Goal: Task Accomplishment & Management: Use online tool/utility

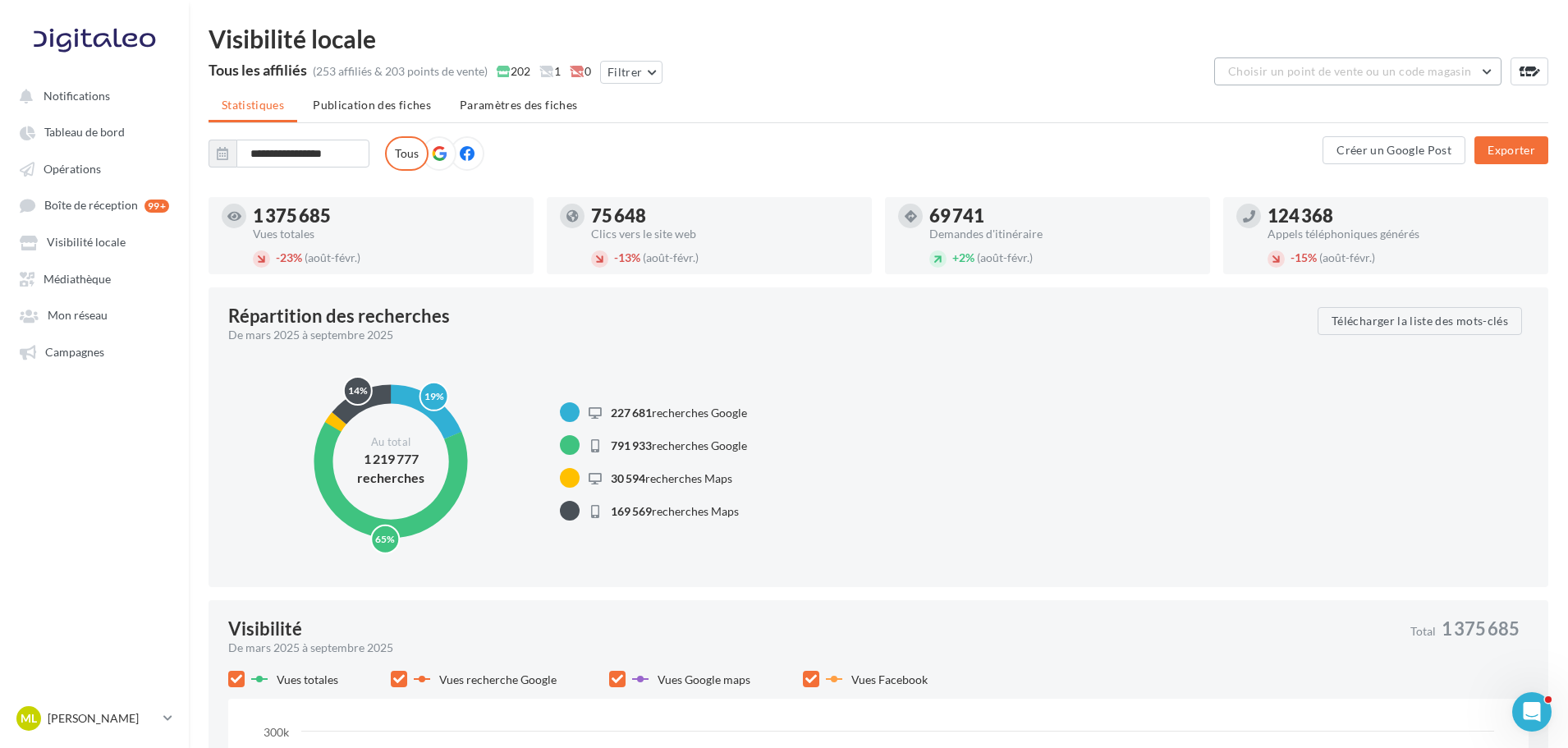
click at [1336, 71] on span "Choisir un point de vente ou un code magasin" at bounding box center [1350, 71] width 243 height 14
type input "***"
click at [1354, 122] on button "7606 - Interaction Dieppe EPR2 (Dieppe 76370)" at bounding box center [1357, 121] width 287 height 59
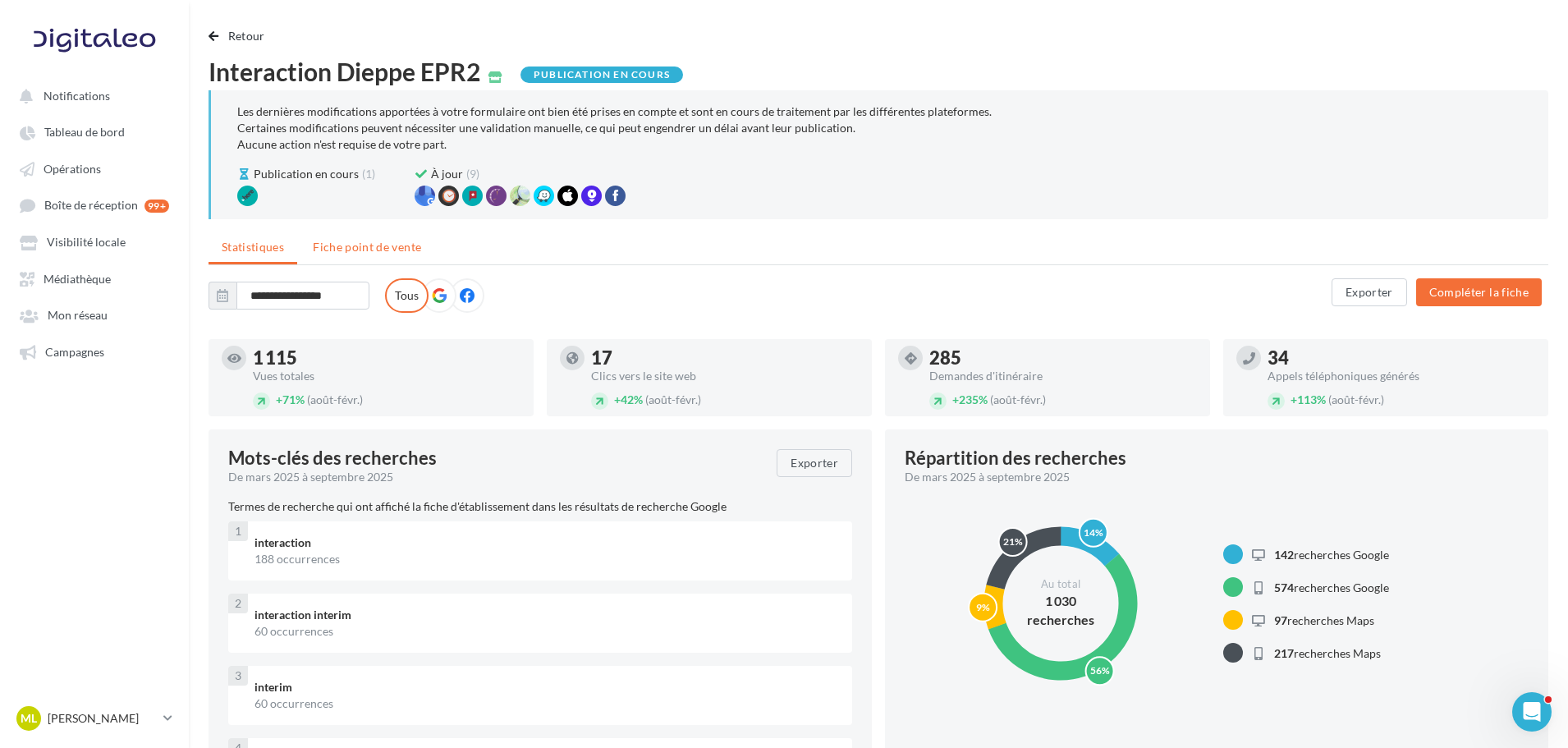
click at [357, 247] on span "Fiche point de vente" at bounding box center [367, 247] width 108 height 14
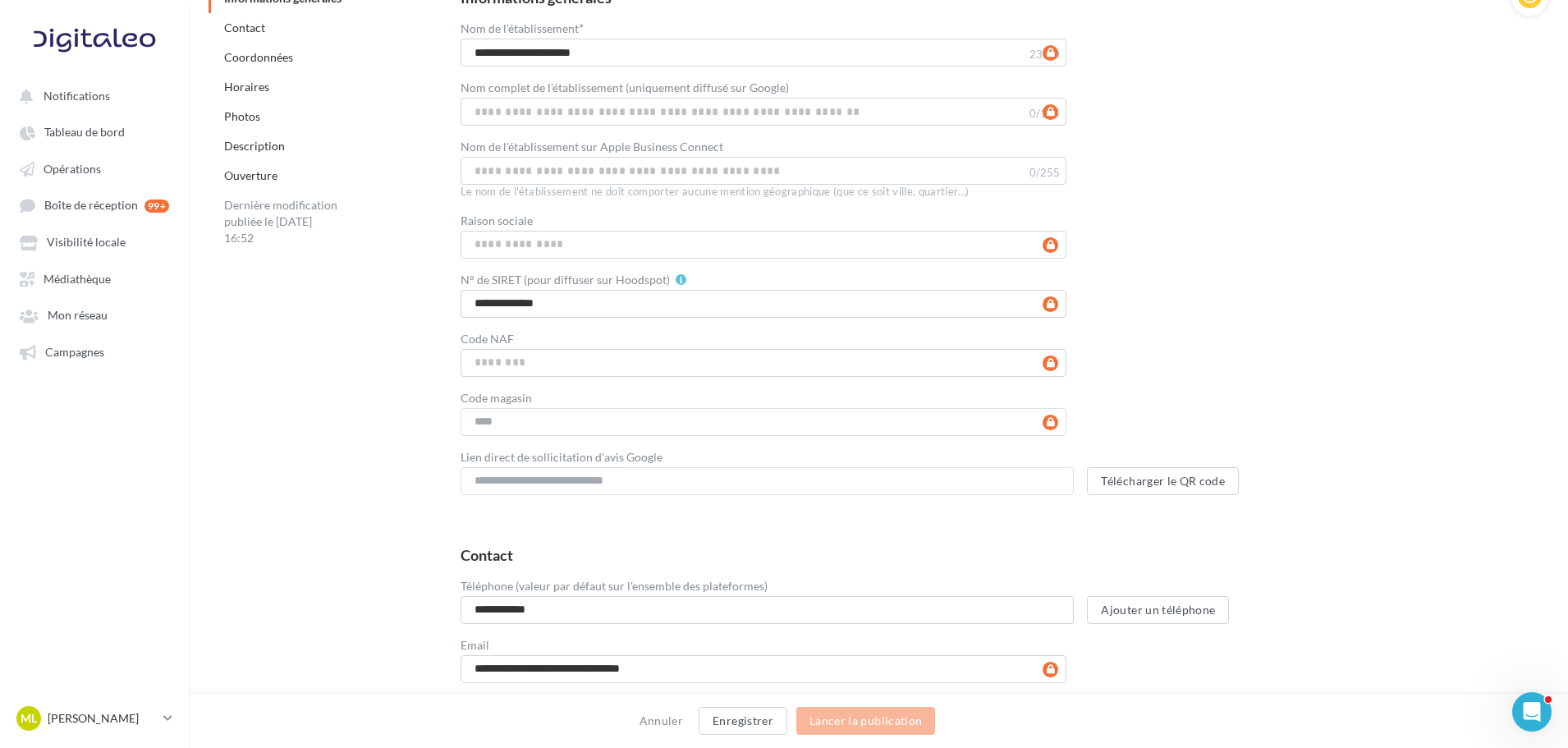
scroll to position [328, 0]
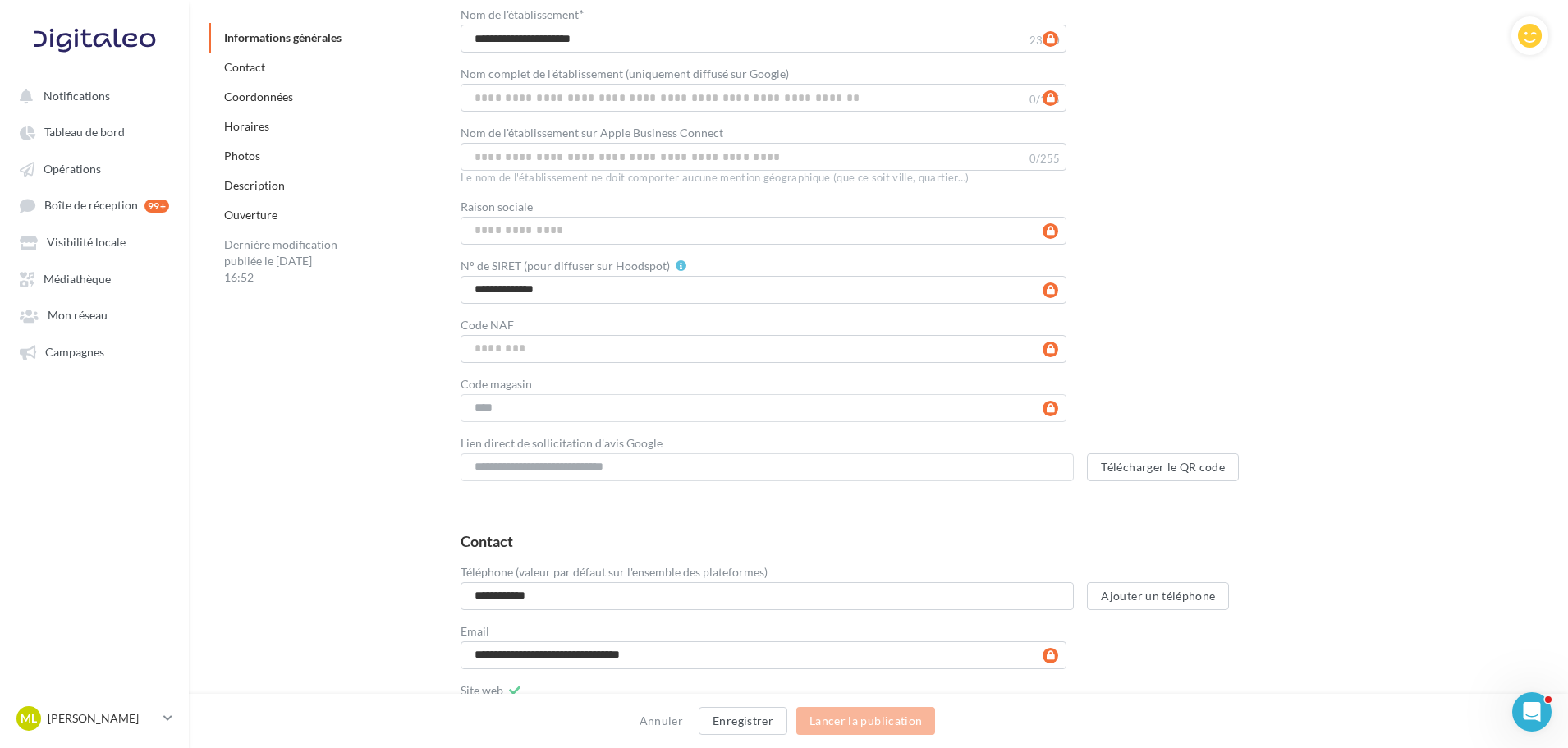
click at [1324, 525] on div "**********" at bounding box center [991, 661] width 1114 height 284
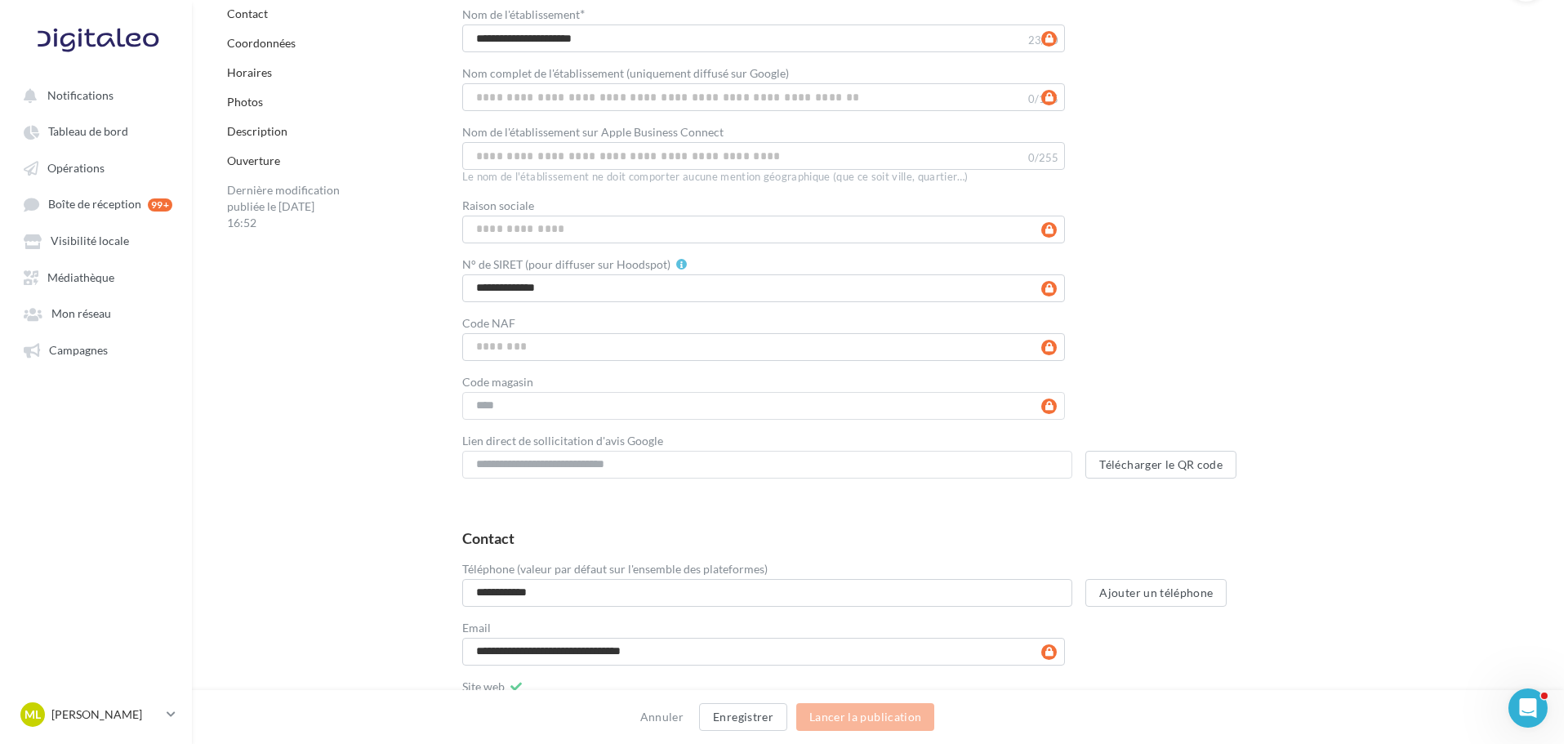
scroll to position [0, 0]
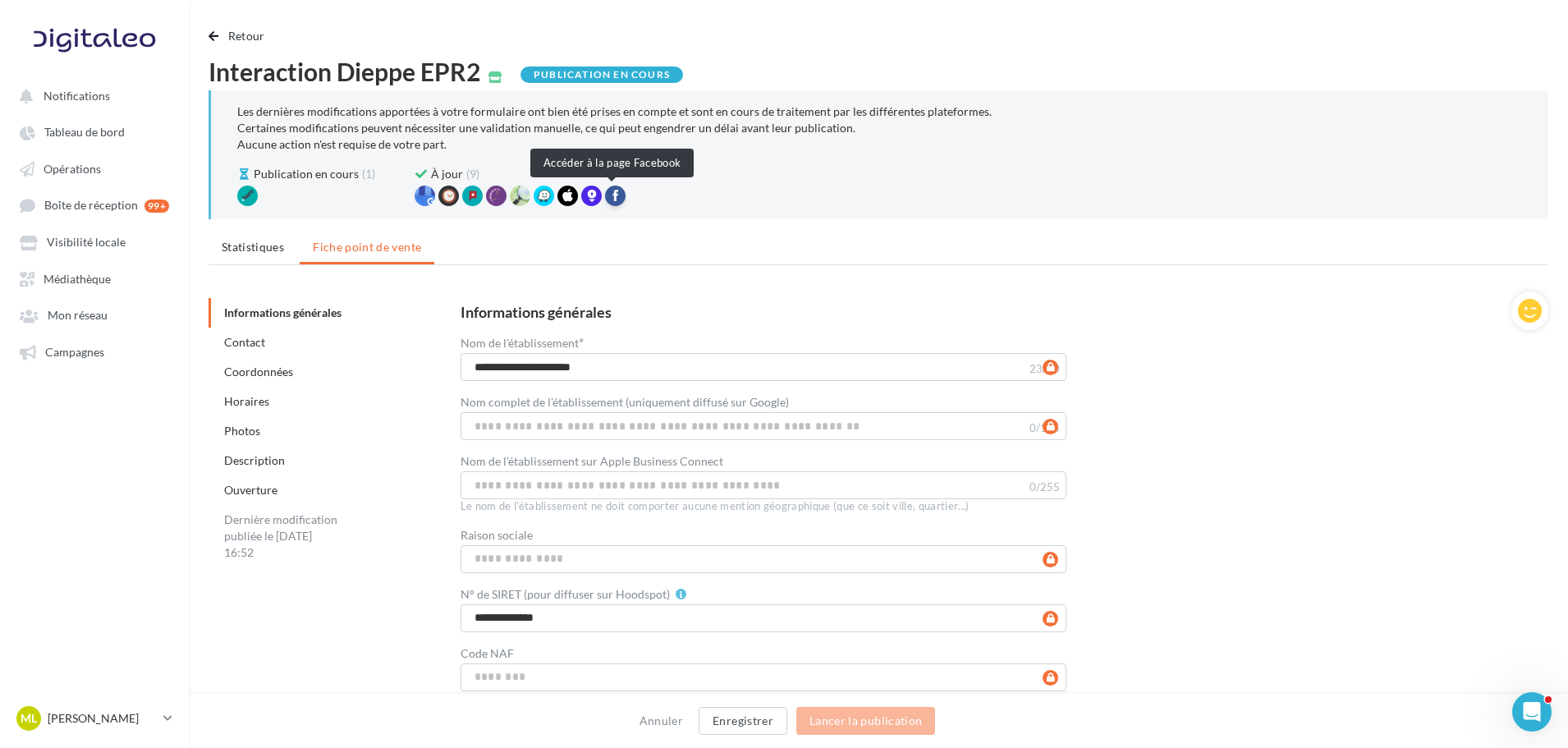
click at [615, 200] on div at bounding box center [615, 196] width 21 height 21
click at [88, 213] on link "Boîte de réception 99+" at bounding box center [93, 204] width 169 height 30
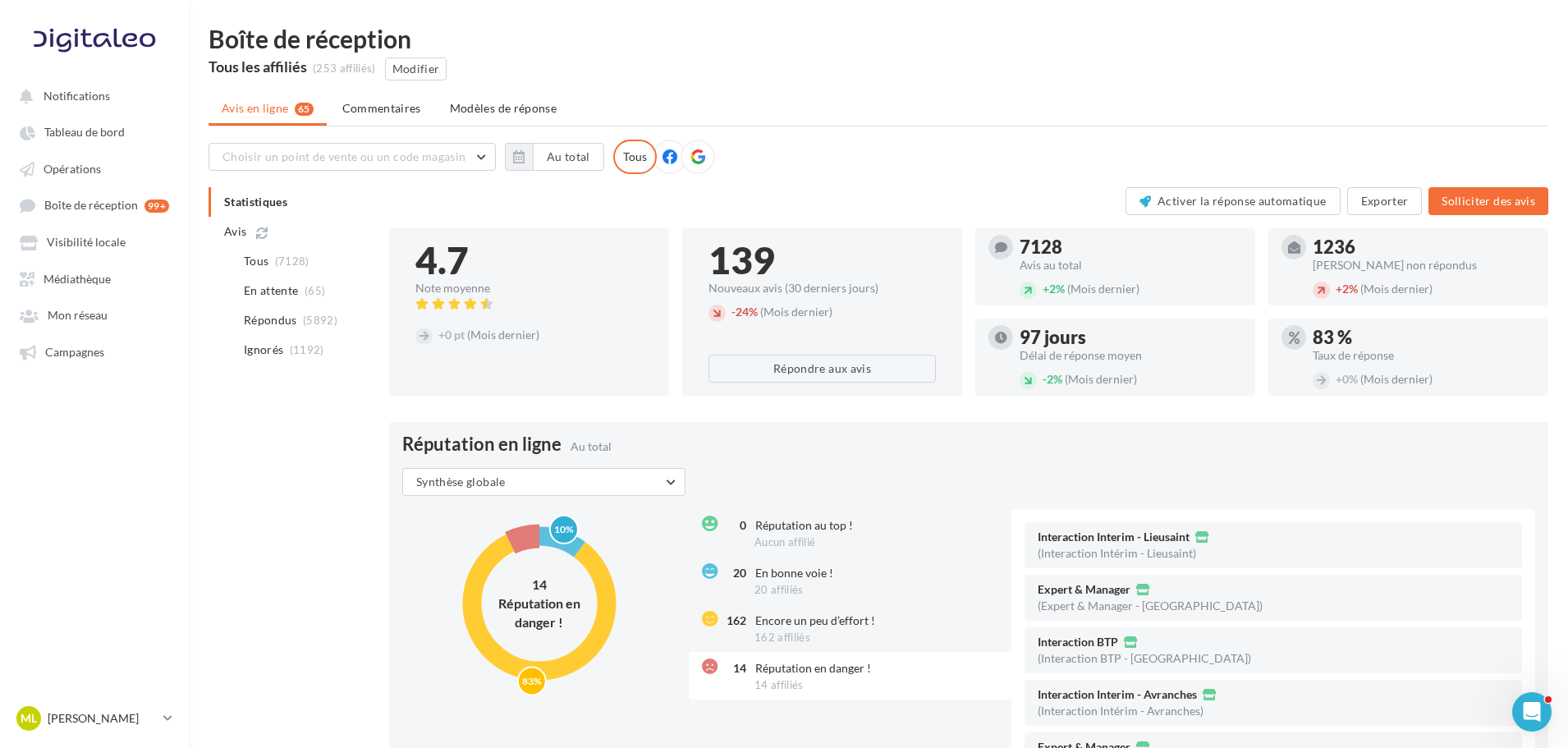
click at [673, 153] on icon at bounding box center [669, 156] width 15 height 15
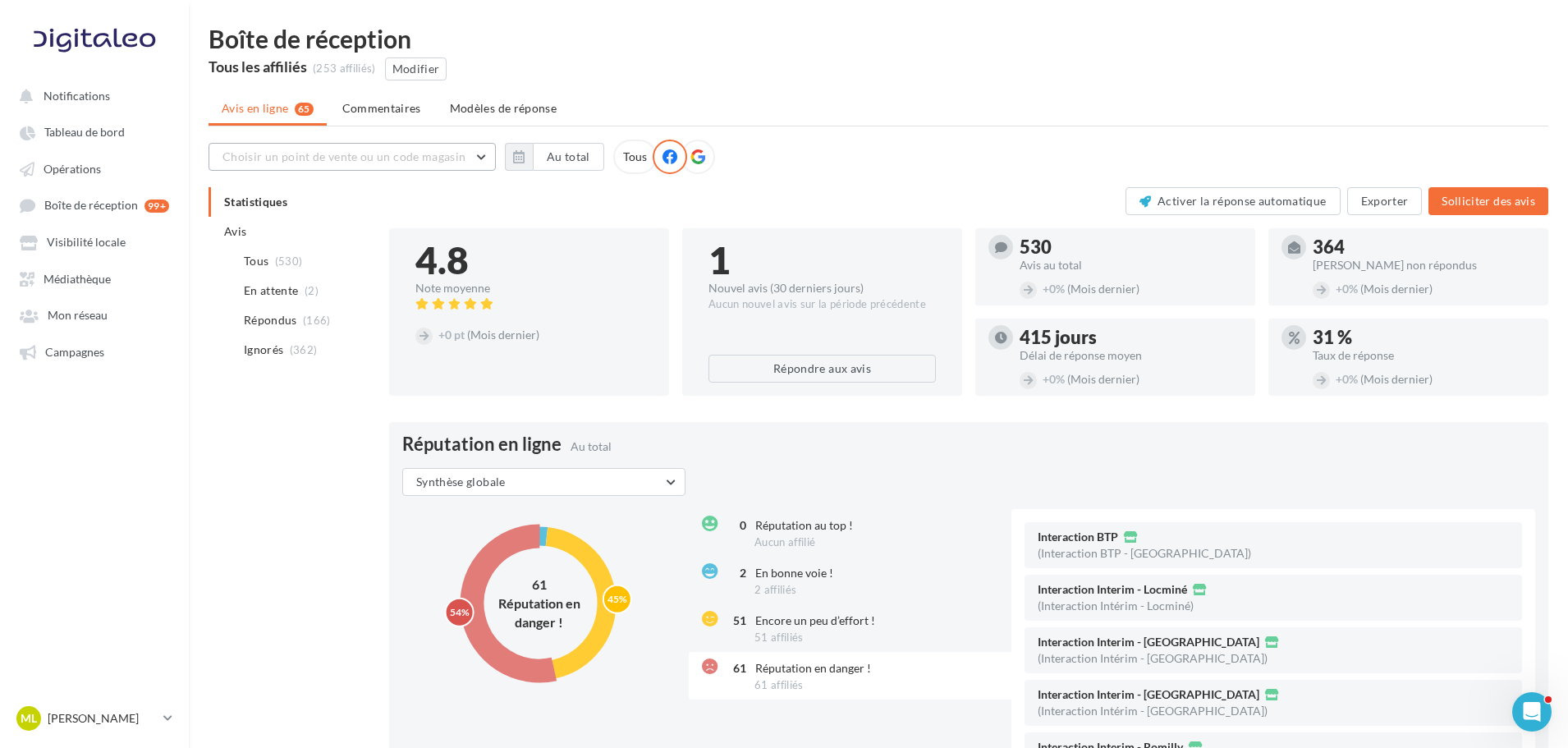
click at [421, 162] on span "Choisir un point de vente ou un code magasin" at bounding box center [344, 156] width 243 height 14
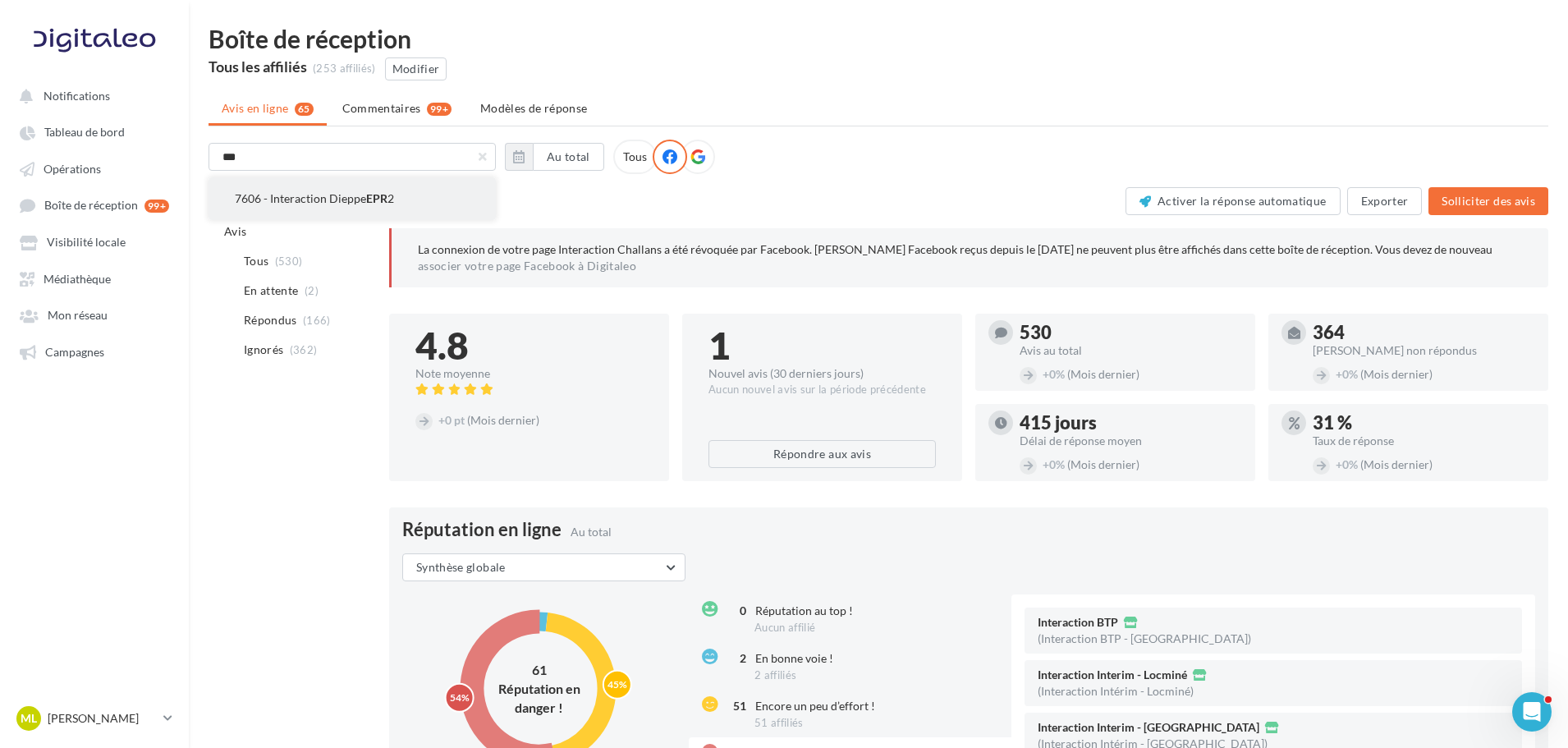
type input "***"
click at [383, 193] on span "EPR" at bounding box center [376, 198] width 21 height 14
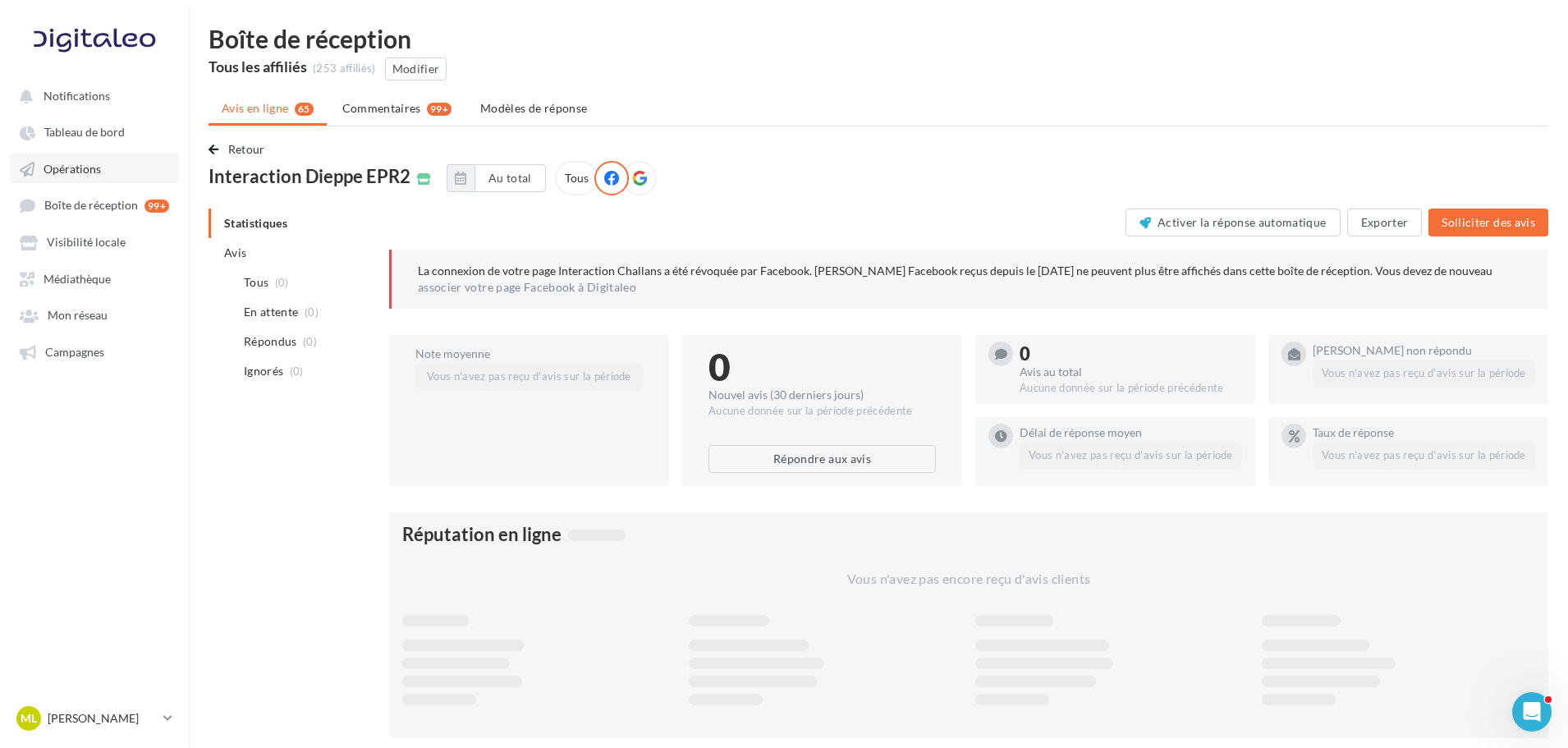
click at [81, 171] on span "Opérations" at bounding box center [72, 169] width 57 height 14
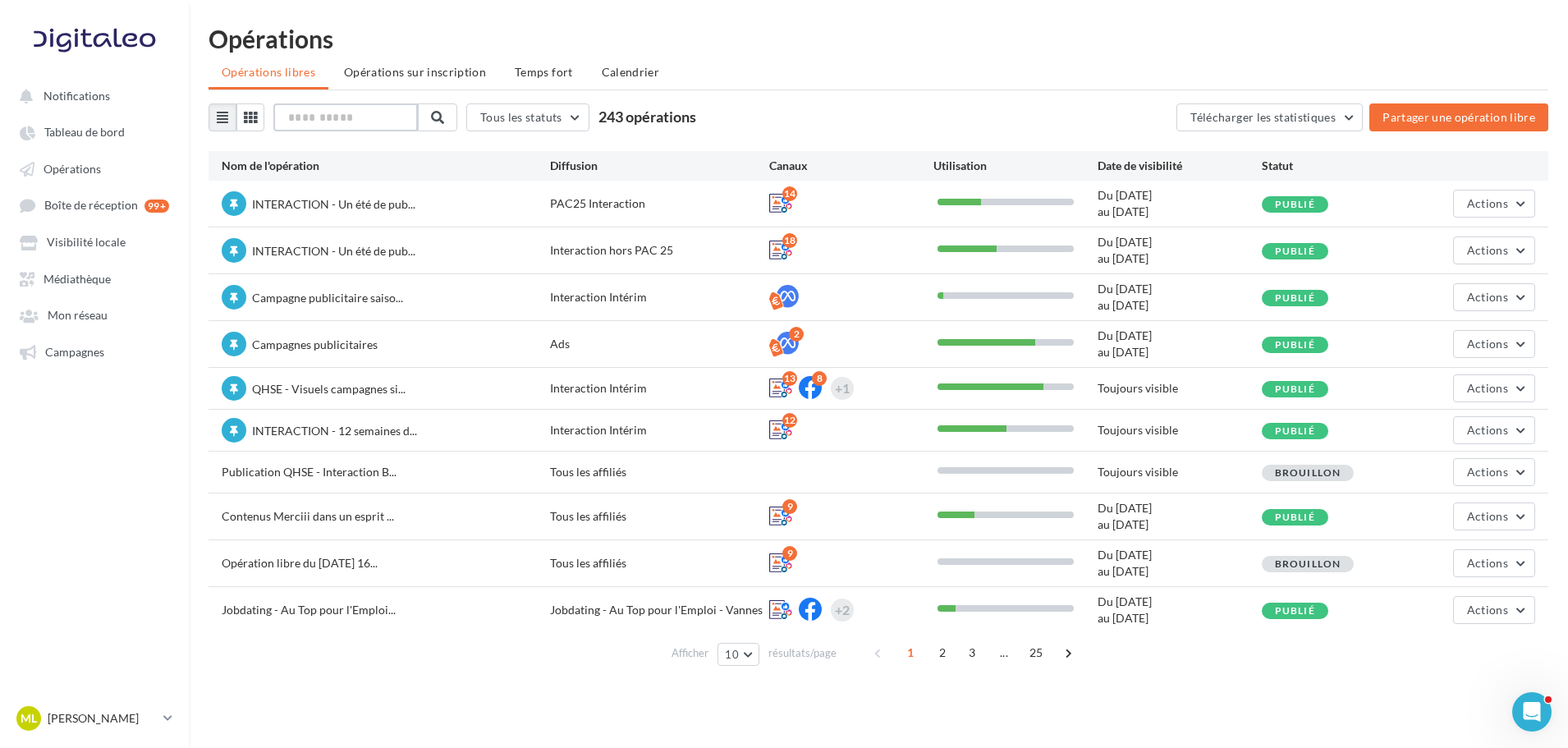
click at [302, 127] on input "text" at bounding box center [345, 117] width 145 height 28
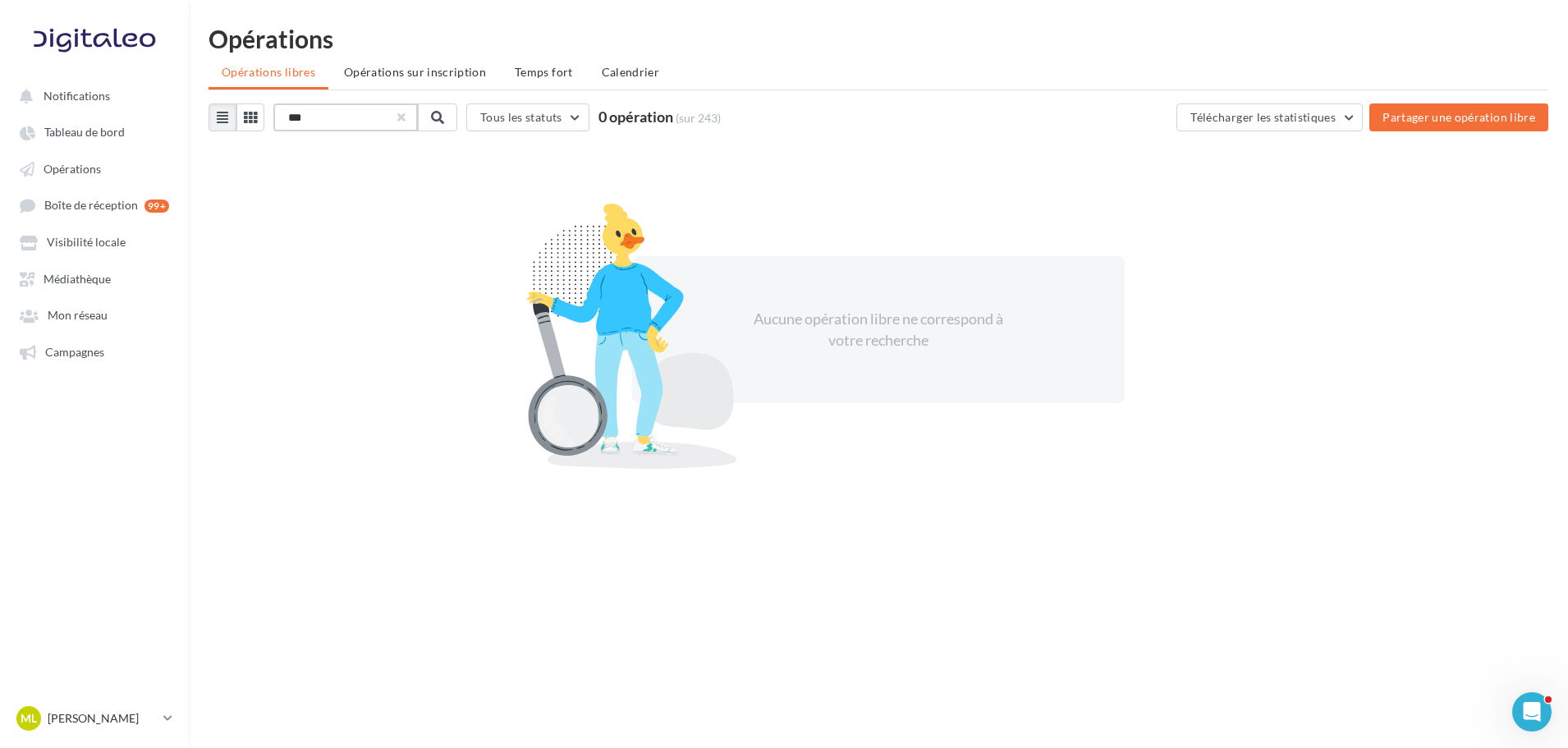
type input "***"
click at [403, 121] on button "button" at bounding box center [400, 117] width 7 height 7
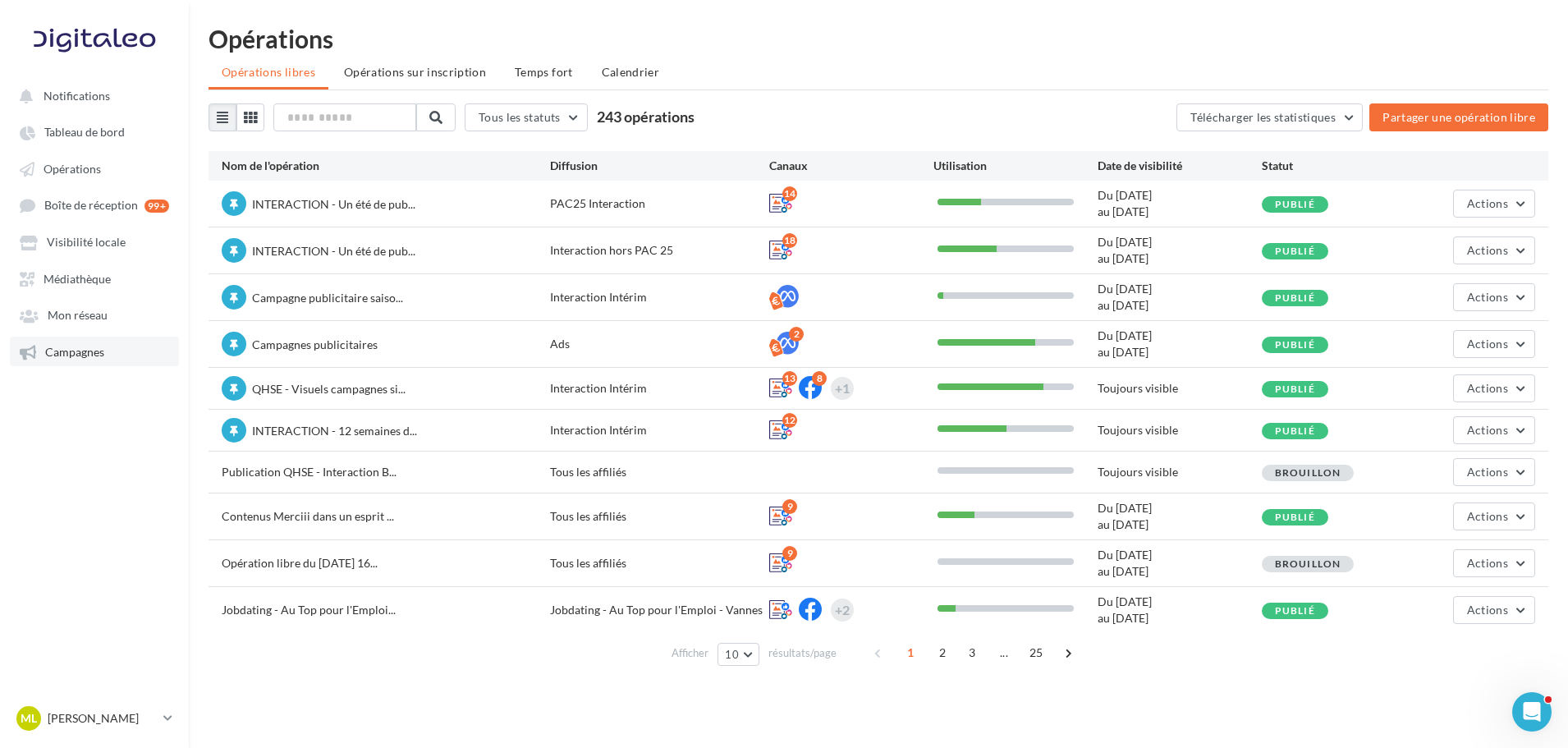
click at [84, 353] on span "Campagnes" at bounding box center [75, 351] width 59 height 14
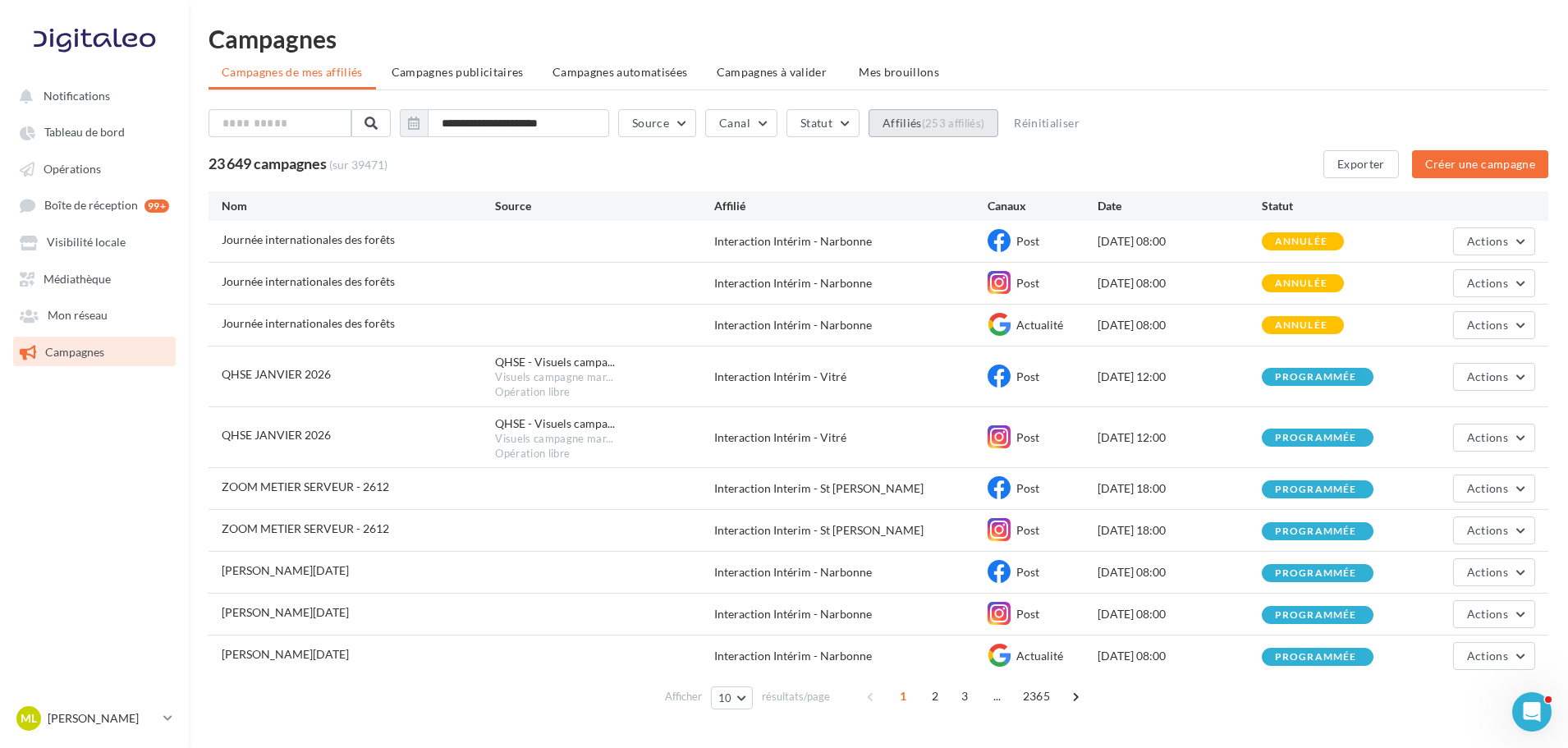
click at [965, 126] on div "(253 affiliés)" at bounding box center [954, 123] width 63 height 13
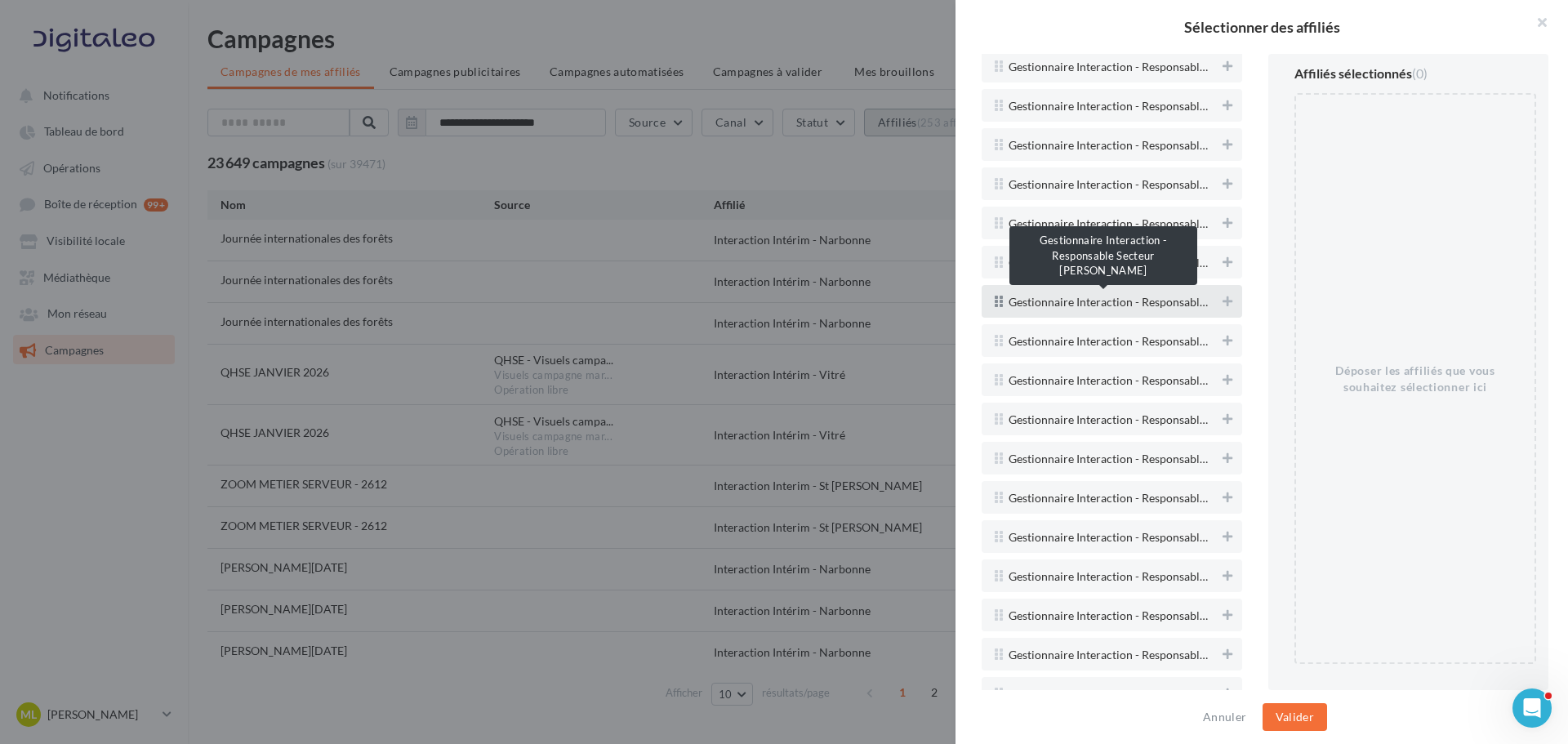
scroll to position [3511, 0]
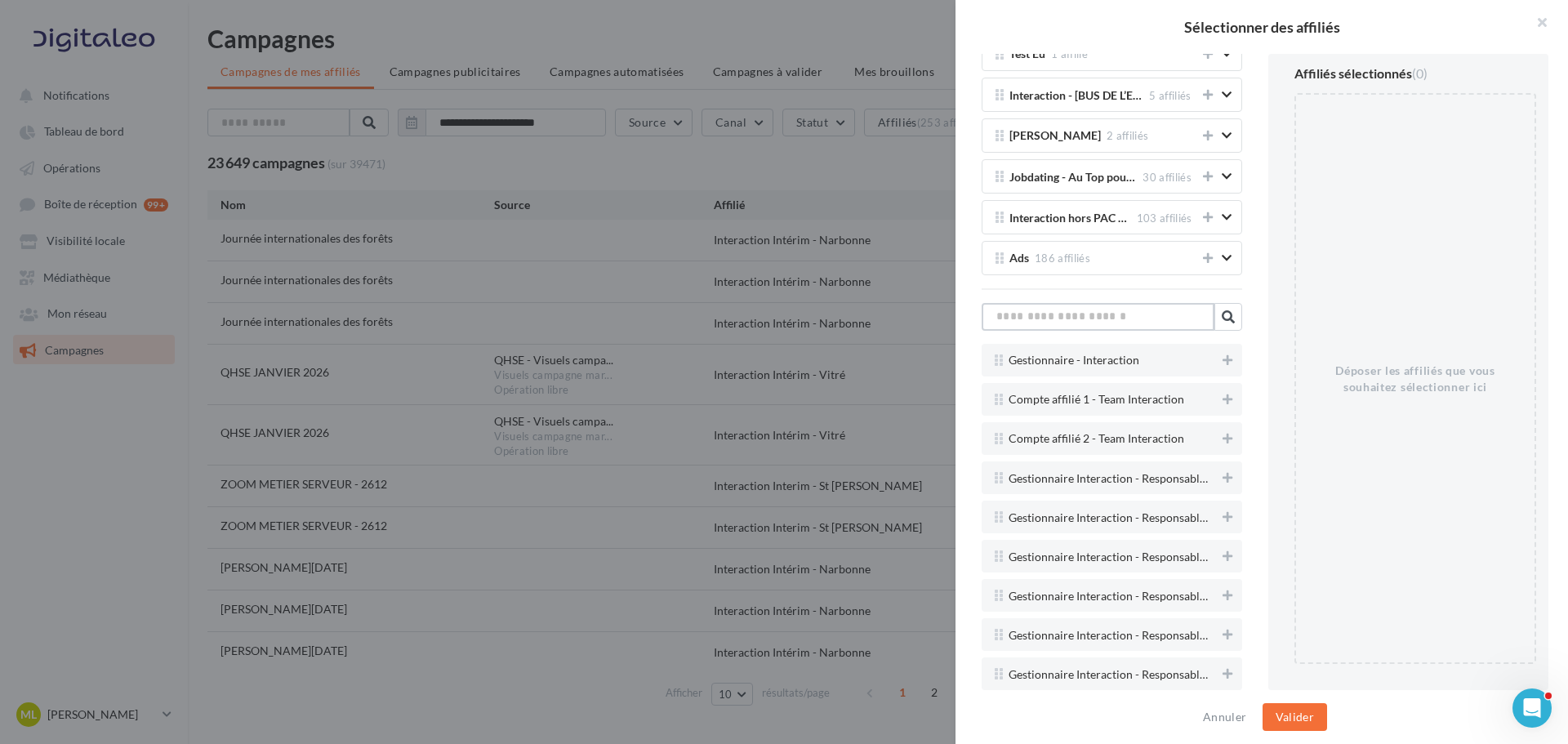
click at [1150, 314] on input "text" at bounding box center [1098, 316] width 233 height 28
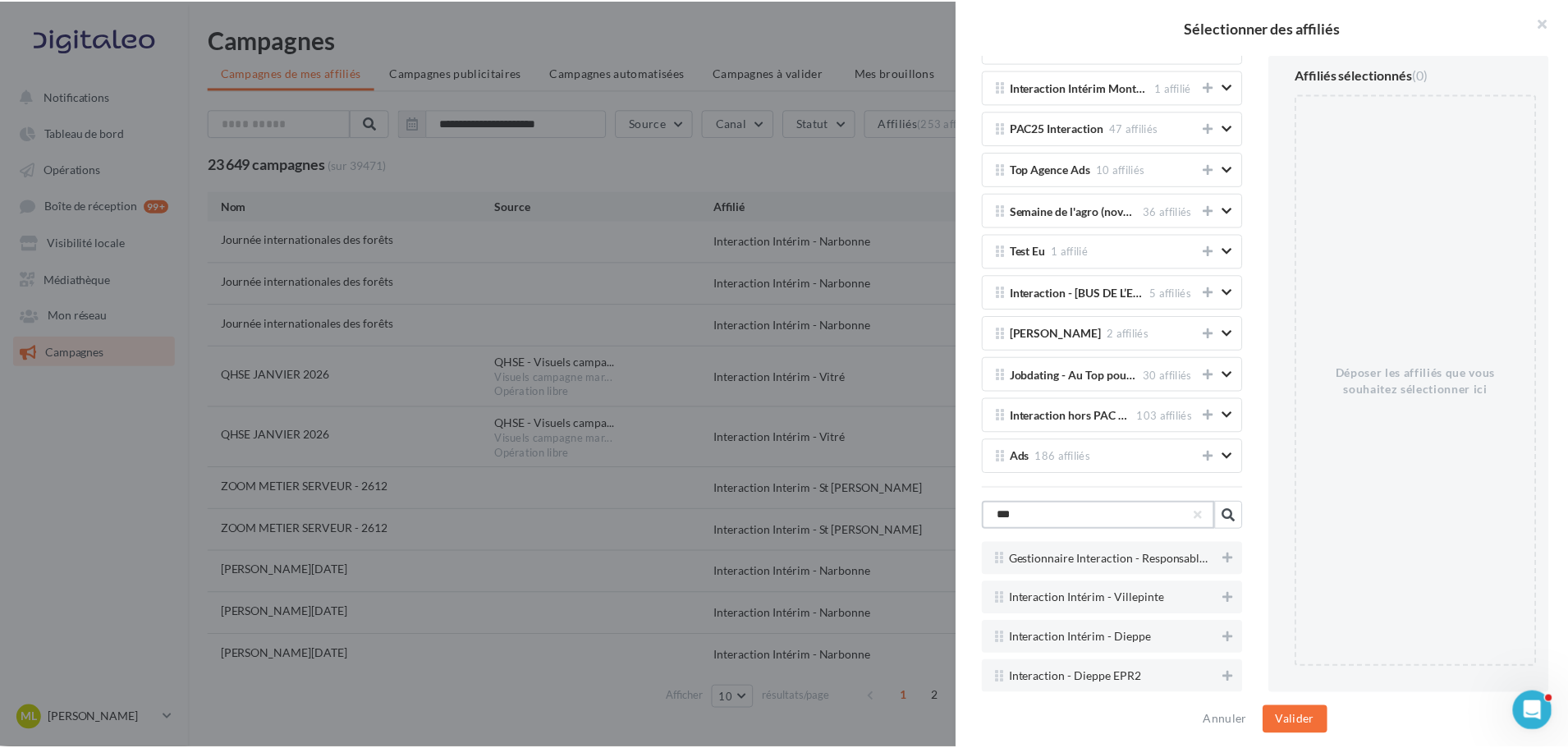
scroll to position [3215, 0]
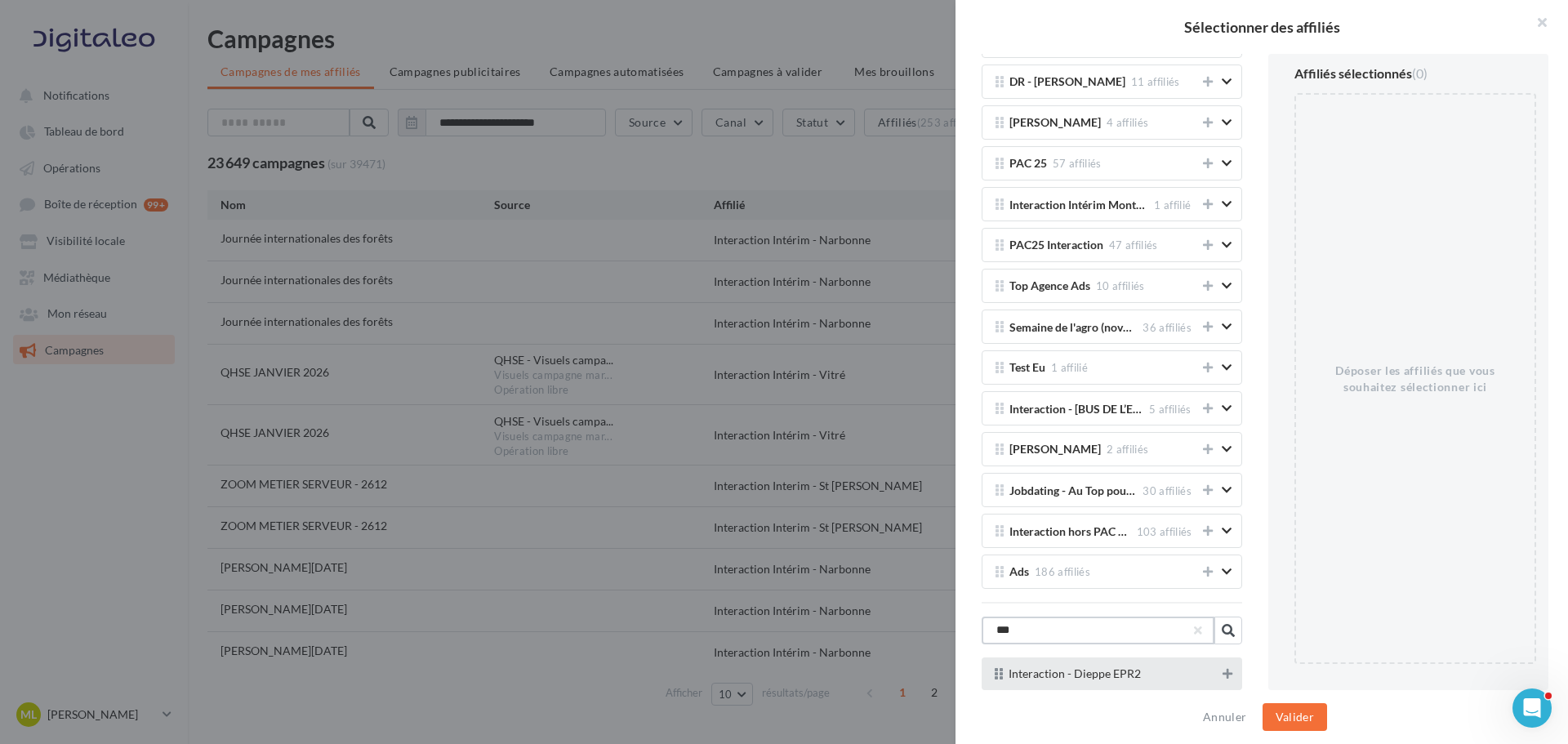
type input "***"
click at [1223, 676] on icon at bounding box center [1227, 673] width 9 height 11
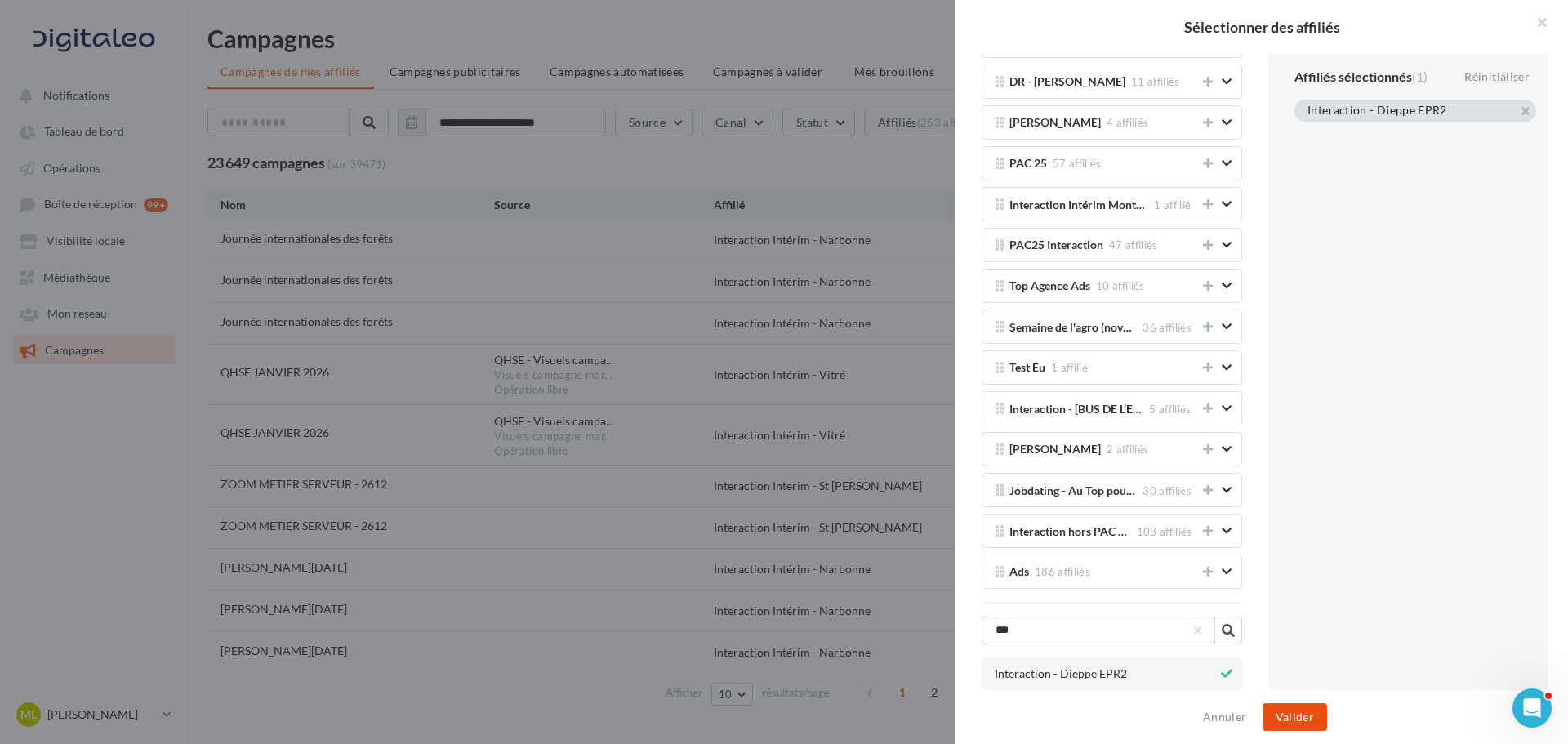
click at [1278, 710] on button "Valider" at bounding box center [1295, 717] width 65 height 28
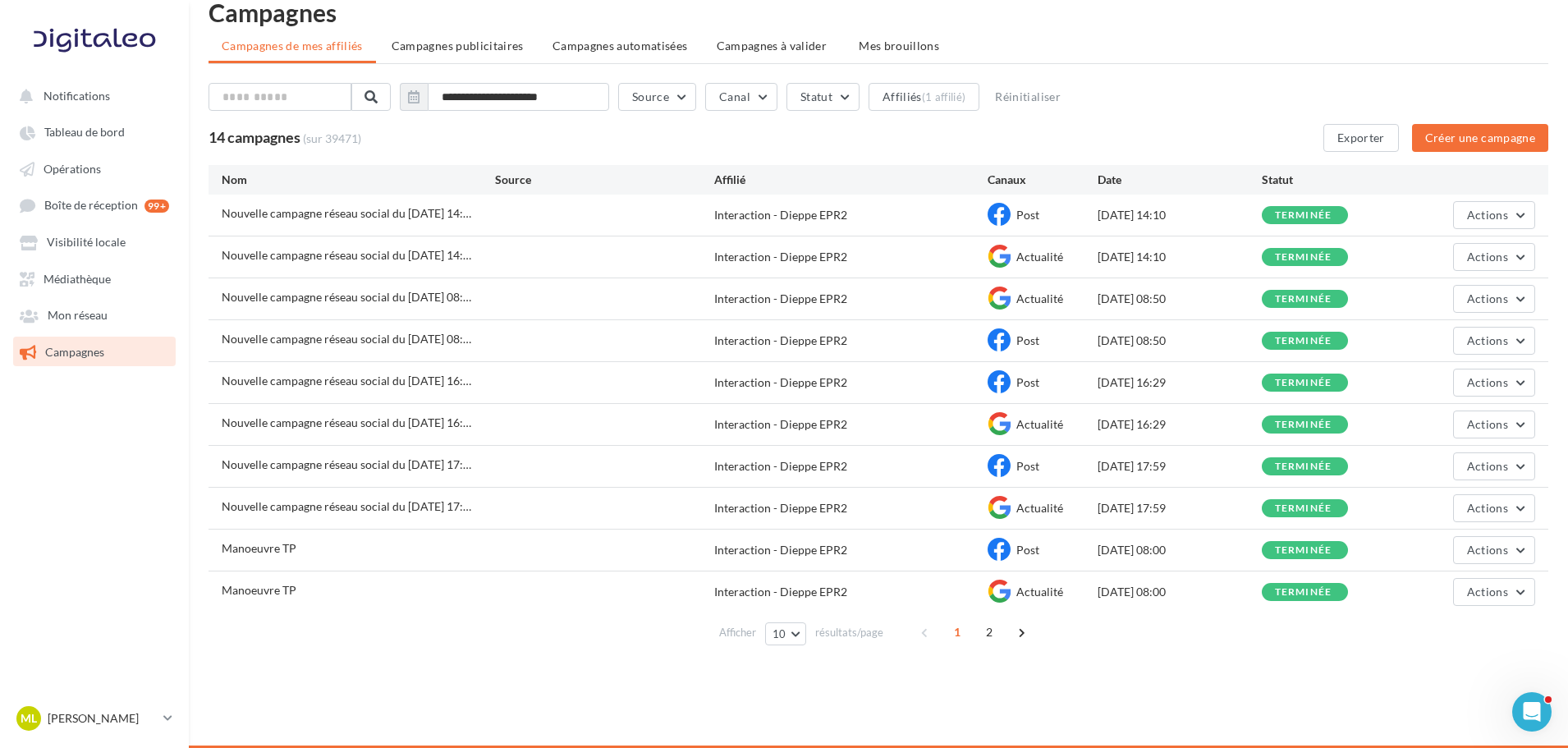
scroll to position [0, 0]
